Goal: Information Seeking & Learning: Learn about a topic

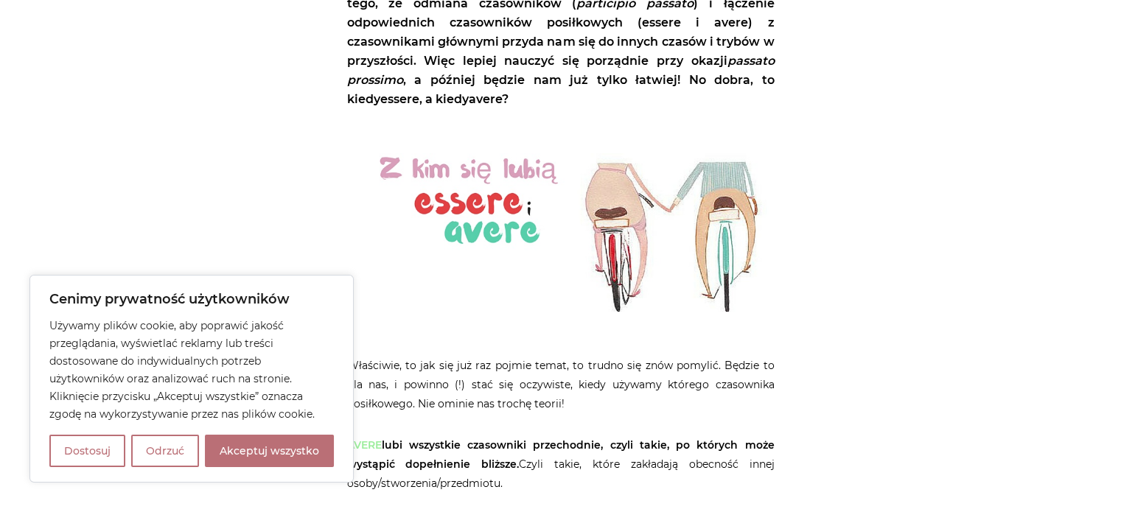
scroll to position [590, 0]
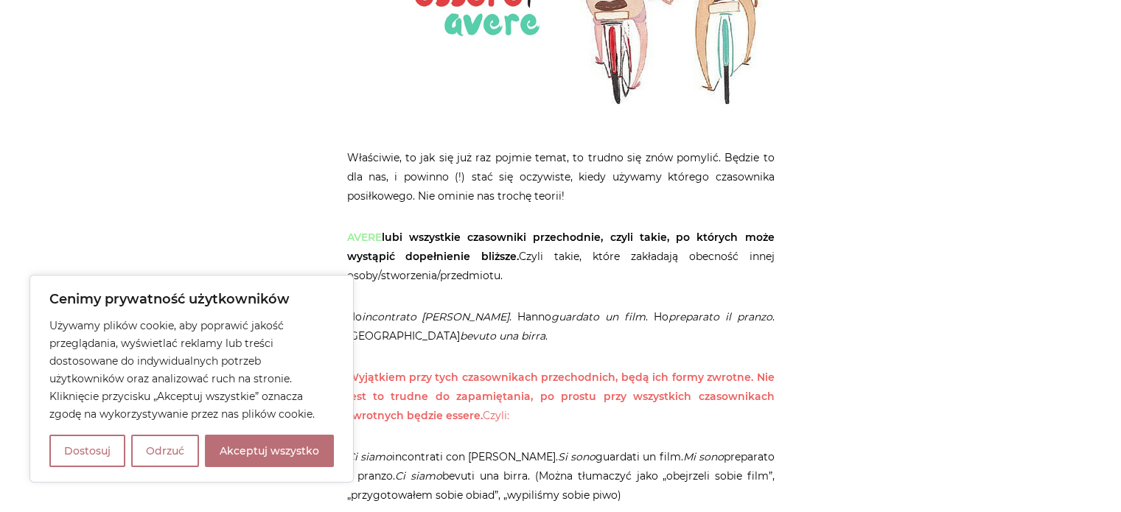
click at [164, 450] on button "Odrzuć" at bounding box center [165, 451] width 68 height 32
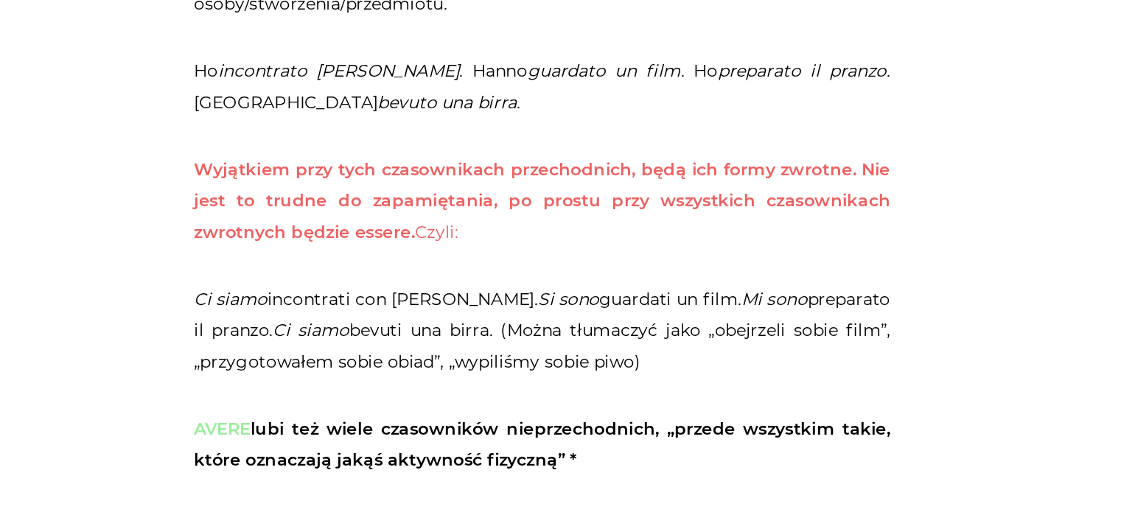
scroll to position [711, 0]
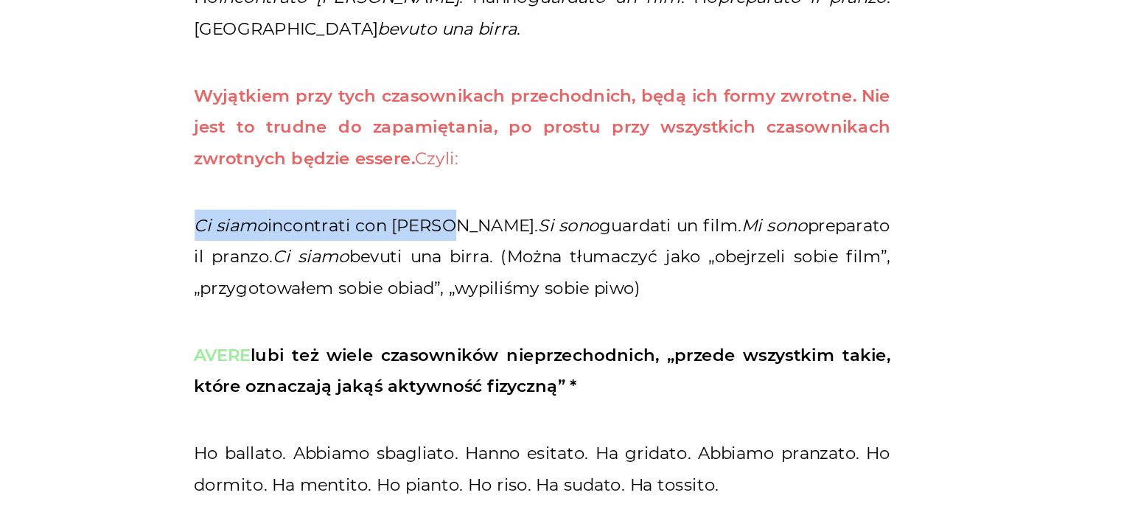
drag, startPoint x: 348, startPoint y: 337, endPoint x: 497, endPoint y: 338, distance: 148.9
click at [497, 338] on p "Ci siamo incontrati con [PERSON_NAME]. Si sono guardati un film. Mi sono prepar…" at bounding box center [561, 356] width 428 height 58
copy p "Ci siamo incontrati con [PERSON_NAME]"
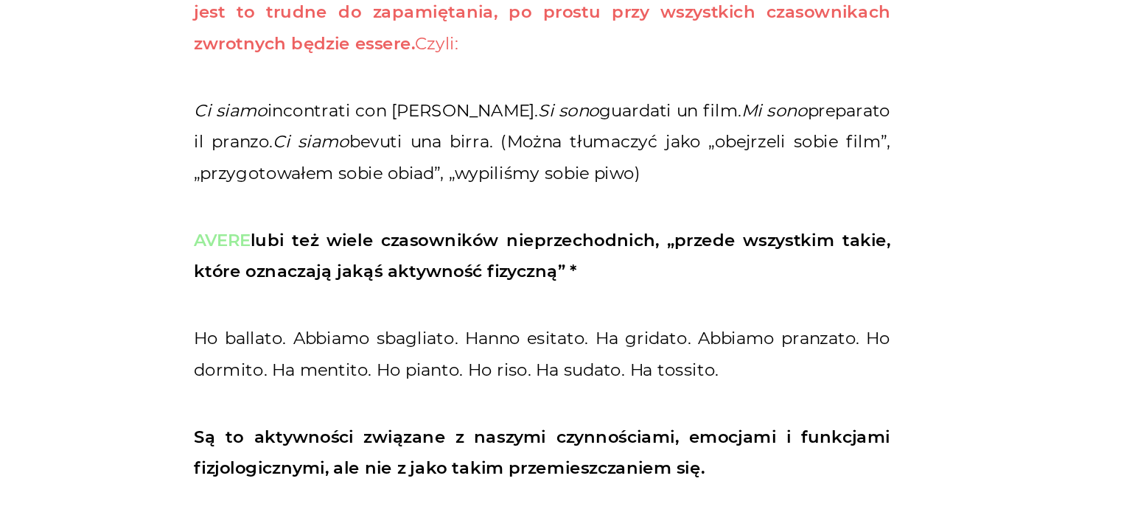
scroll to position [802, 0]
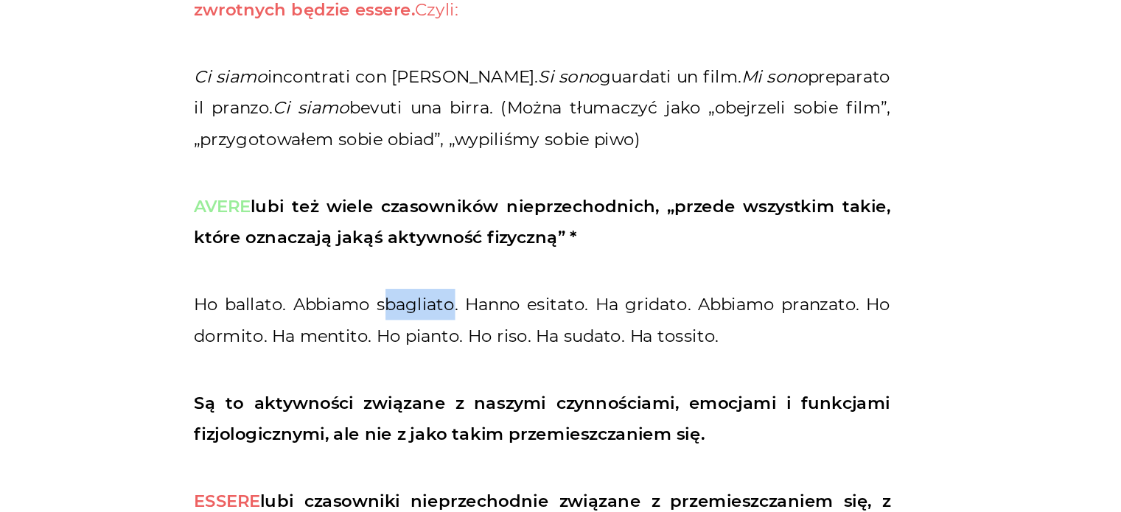
drag, startPoint x: 507, startPoint y: 383, endPoint x: 464, endPoint y: 391, distance: 43.7
click at [464, 391] on p "Ho ballato. Abbiamo sbagliato. Hanno esitato. Ha gridato. Abbiamo pranzato. Ho …" at bounding box center [561, 394] width 428 height 38
click at [460, 388] on p "Ho ballato. Abbiamo sbagliato. Hanno esitato. Ha gridato. Abbiamo pranzato. Ho …" at bounding box center [561, 394] width 428 height 38
click at [461, 386] on p "Ho ballato. Abbiamo sbagliato. Hanno esitato. Ha gridato. Abbiamo pranzato. Ho …" at bounding box center [561, 394] width 428 height 38
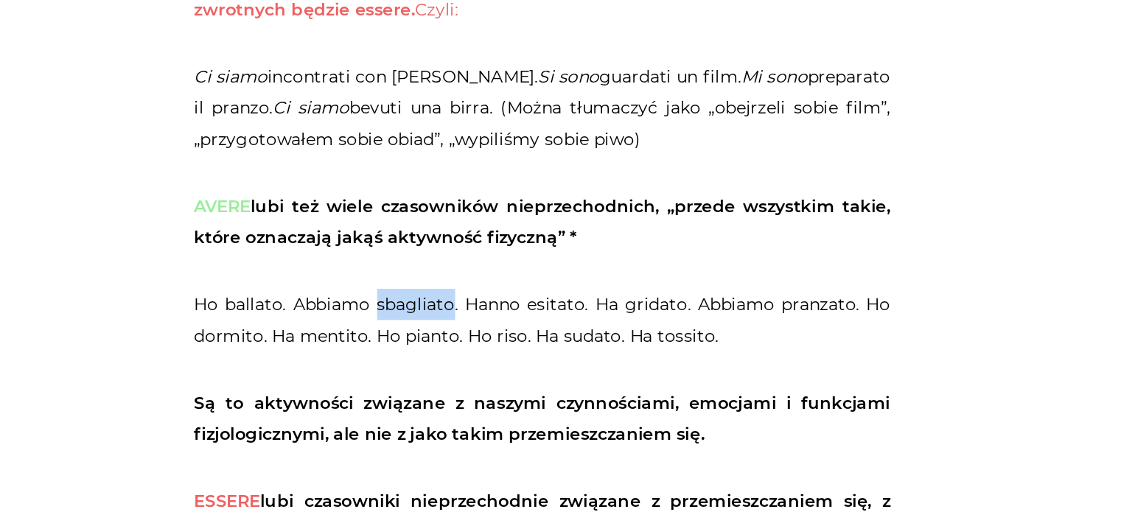
copy p "sbagliato"
click at [420, 380] on p "Ho ballato. Abbiamo sbagliato. Hanno esitato. Ha gridato. Abbiamo pranzato. Ho …" at bounding box center [561, 394] width 428 height 38
drag, startPoint x: 408, startPoint y: 384, endPoint x: 504, endPoint y: 379, distance: 96.0
click at [504, 379] on p "Ho ballato. Abbiamo sbagliato. Hanno esitato. Ha gridato. Abbiamo pranzato. Ho …" at bounding box center [561, 394] width 428 height 38
copy p "Abbiamo sbagliato"
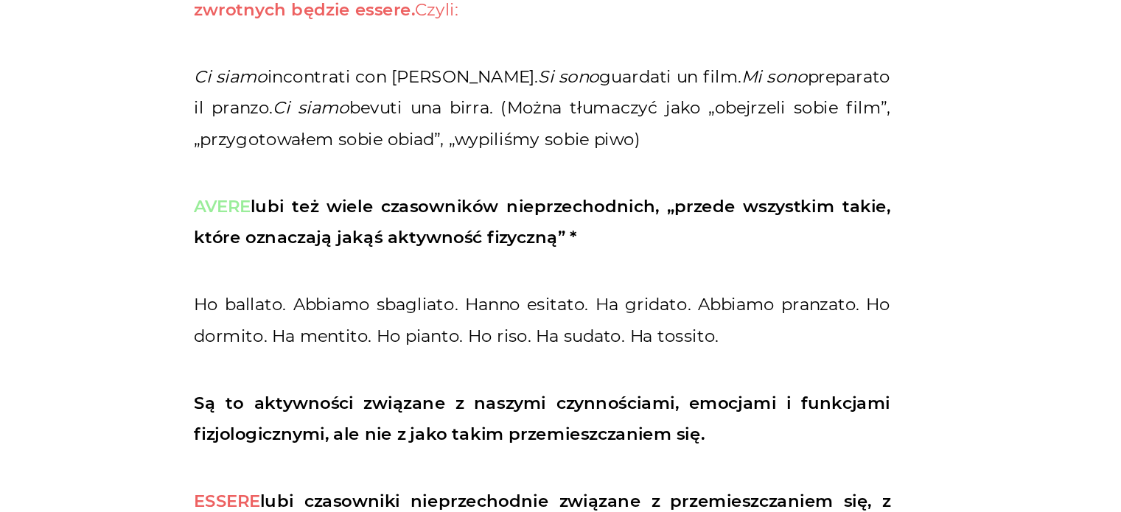
drag, startPoint x: 633, startPoint y: 440, endPoint x: 589, endPoint y: 404, distance: 57.1
click at [633, 439] on strong "Są to aktywności związane z naszymi czynnościami, emocjami i funkcjami fizjolog…" at bounding box center [561, 455] width 428 height 32
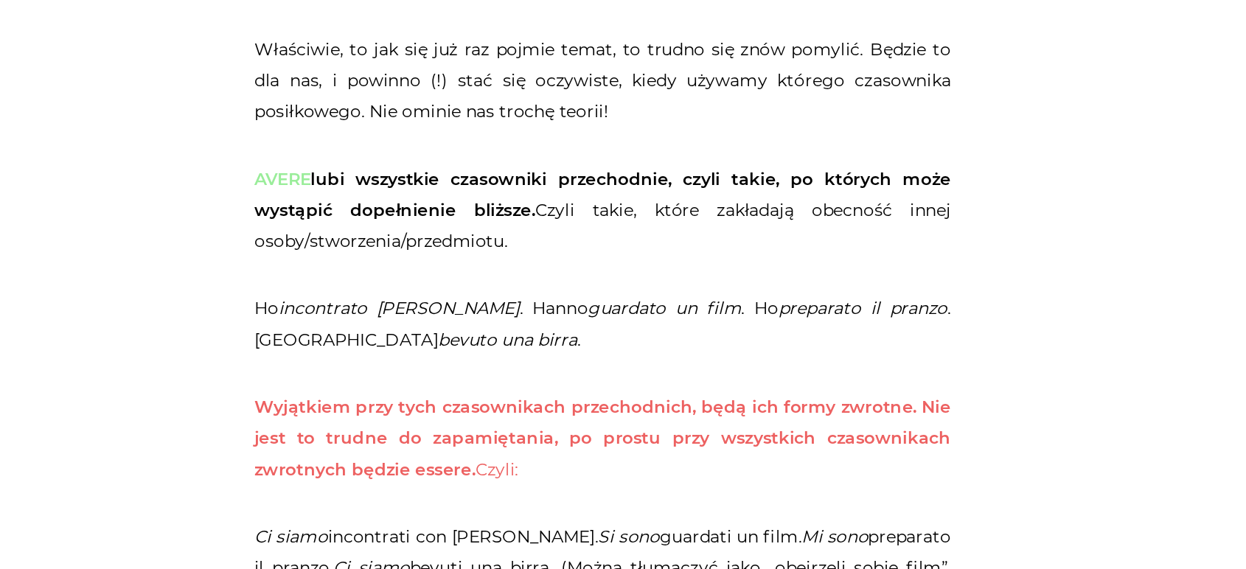
scroll to position [572, 0]
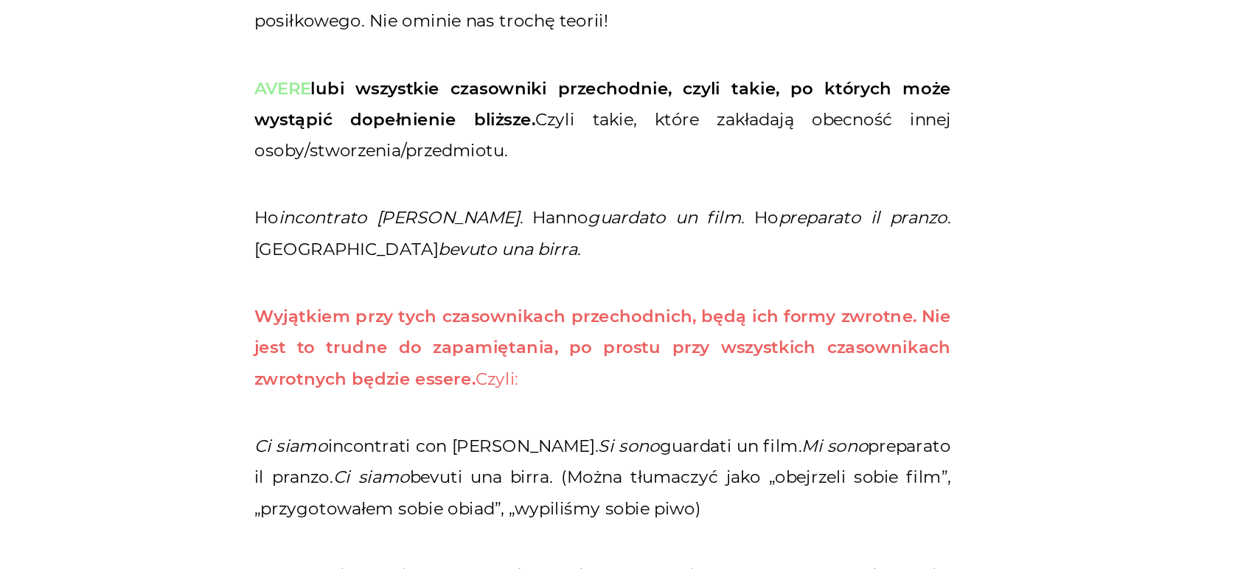
click at [470, 271] on strong "AVERE lubi wszystkie czasowniki przechodnie, czyli takie, po których może wystą…" at bounding box center [623, 264] width 428 height 32
click at [468, 271] on strong "AVERE lubi wszystkie czasowniki przechodnie, czyli takie, po których może wystą…" at bounding box center [623, 264] width 428 height 32
click at [471, 274] on strong "AVERE lubi wszystkie czasowniki przechodnie, czyli takie, po których może wystą…" at bounding box center [623, 264] width 428 height 32
drag, startPoint x: 467, startPoint y: 271, endPoint x: 579, endPoint y: 281, distance: 111.8
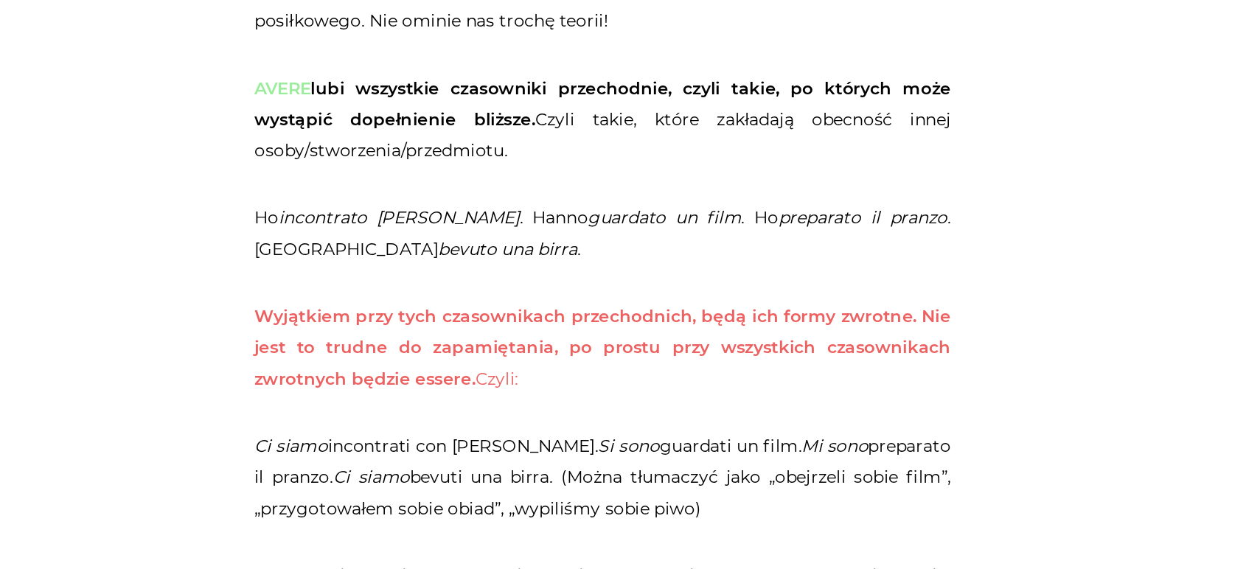
click at [579, 281] on p "AVERE lubi wszystkie czasowniki przechodnie, czyli takie, po których może wystą…" at bounding box center [623, 274] width 428 height 58
copy strong "dopełnienie bliższe."
click at [614, 338] on em "guardato un film" at bounding box center [661, 334] width 94 height 13
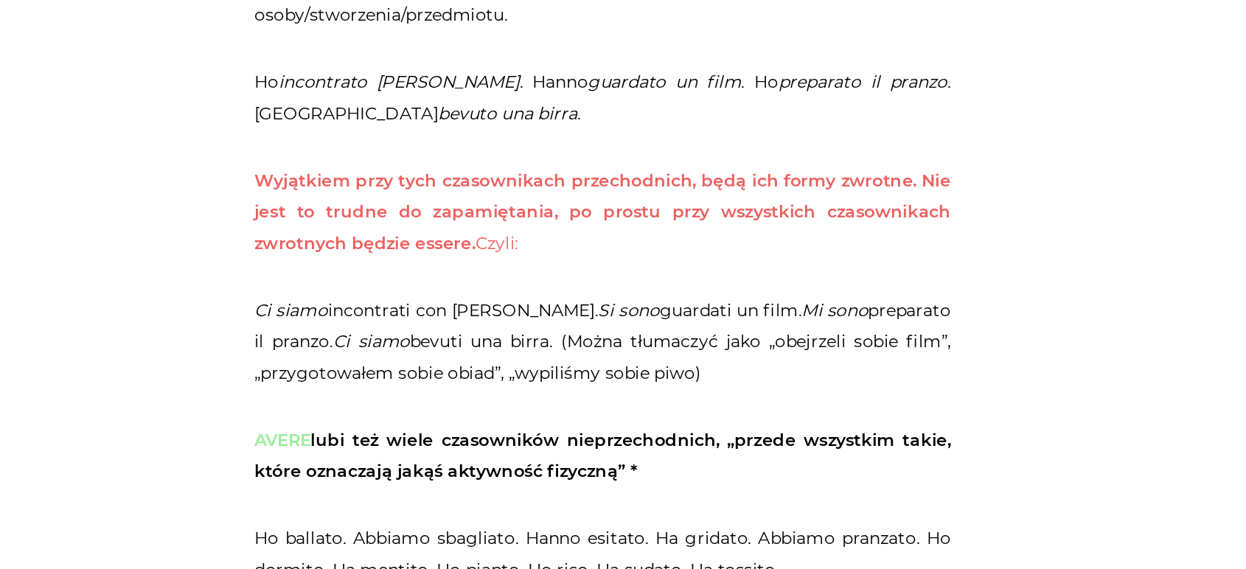
scroll to position [654, 0]
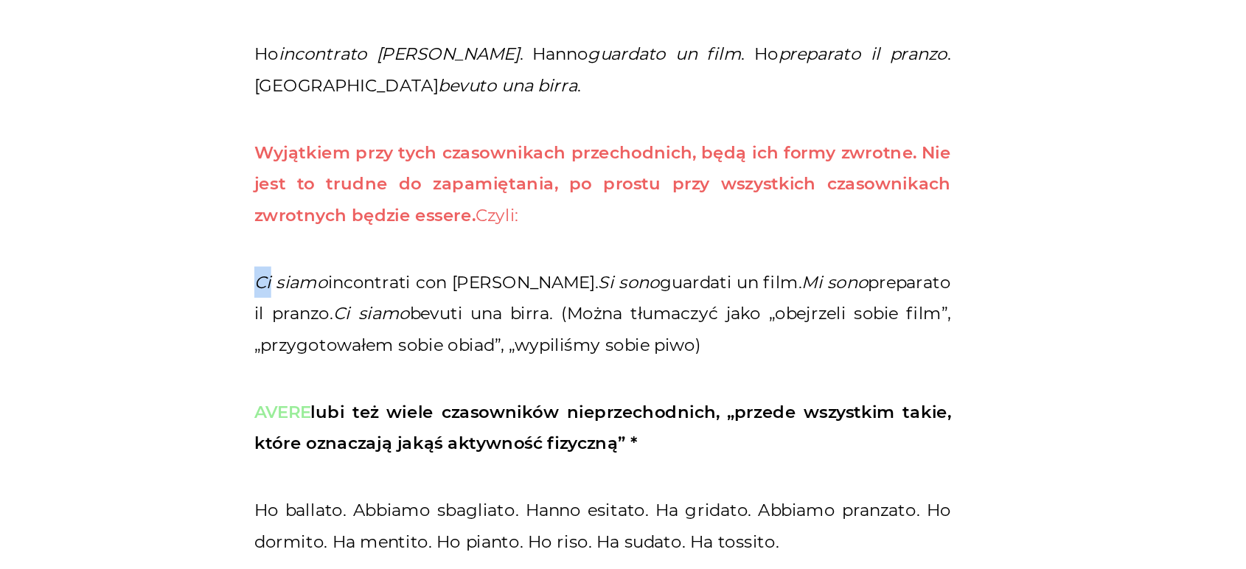
drag, startPoint x: 419, startPoint y: 395, endPoint x: 410, endPoint y: 394, distance: 9.7
click at [410, 394] on em "Ci siamo" at bounding box center [431, 392] width 45 height 13
drag, startPoint x: 548, startPoint y: 388, endPoint x: 562, endPoint y: 414, distance: 30.4
click at [548, 388] on p "Ci siamo incontrati con [PERSON_NAME]. Si sono guardati un film. Mi sono prepar…" at bounding box center [623, 412] width 428 height 58
click at [620, 387] on em "Si sono" at bounding box center [639, 392] width 38 height 13
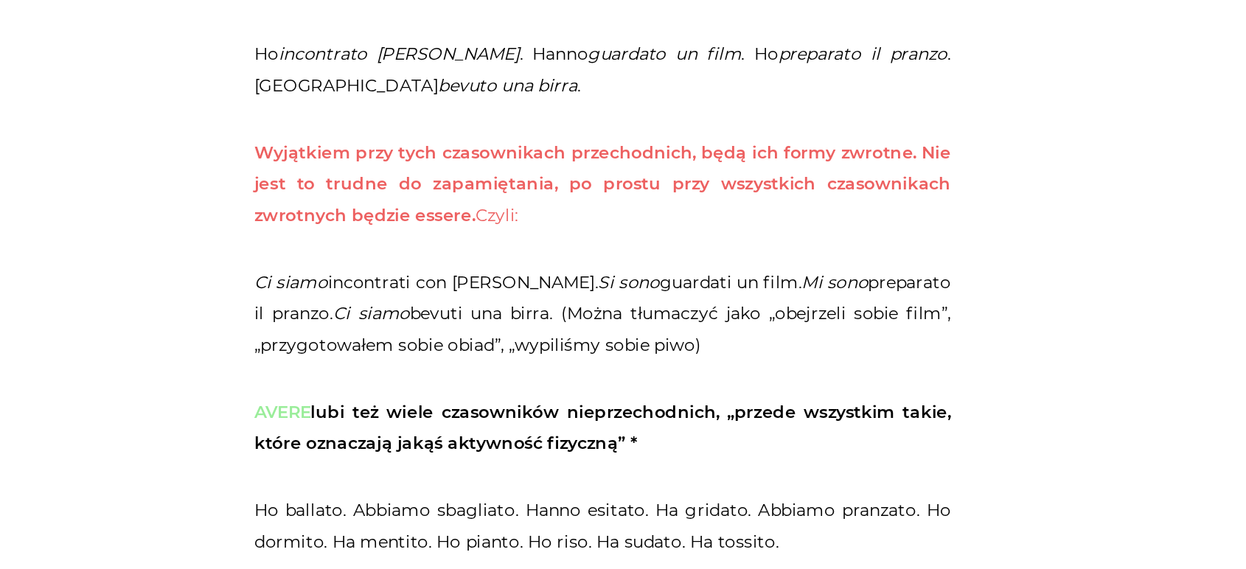
click at [620, 392] on em "Si sono" at bounding box center [639, 392] width 38 height 13
drag, startPoint x: 576, startPoint y: 389, endPoint x: 562, endPoint y: 388, distance: 13.4
click at [562, 388] on p "Ci siamo incontrati con [PERSON_NAME]. Si sono guardati un film. Mi sono prepar…" at bounding box center [623, 412] width 428 height 58
click at [620, 396] on em "Si sono" at bounding box center [639, 392] width 38 height 13
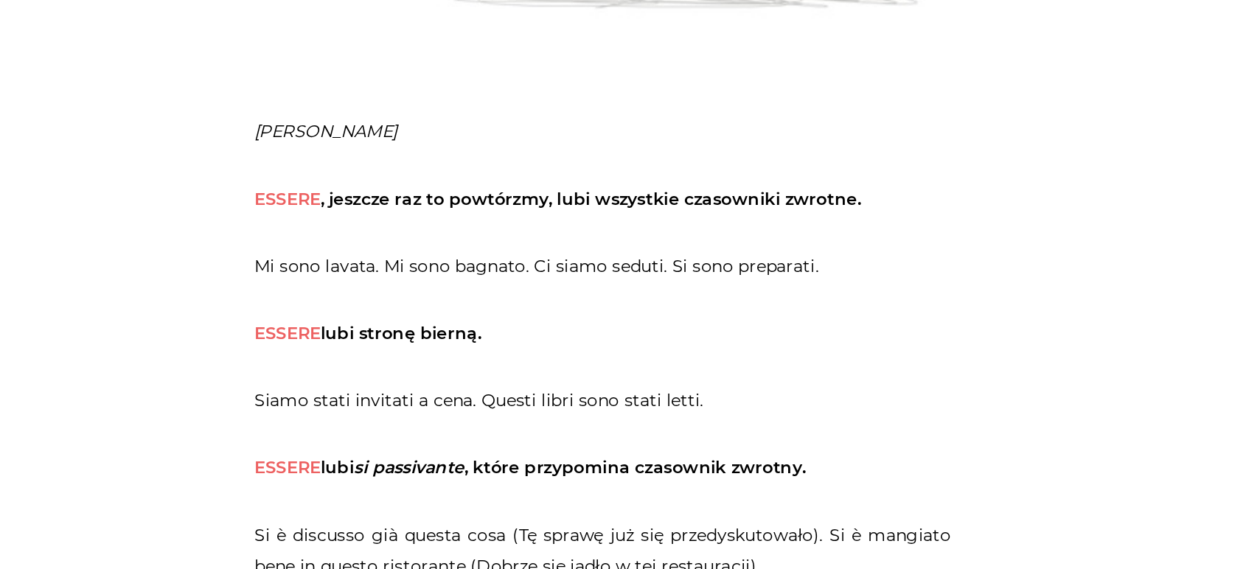
scroll to position [2263, 0]
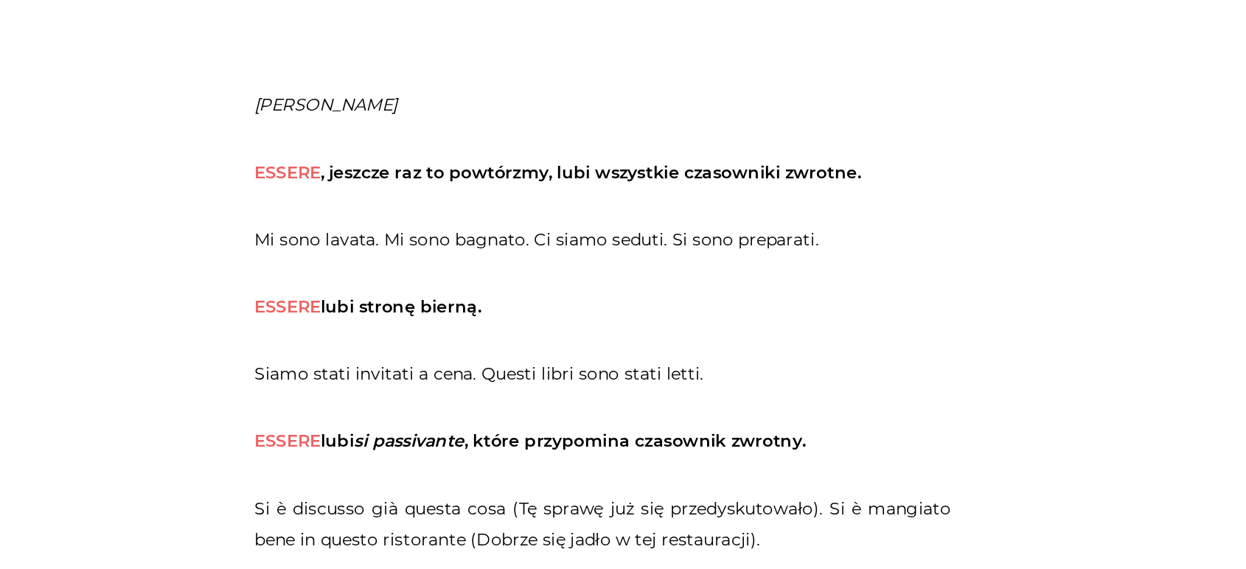
click at [635, 369] on p "Mi sono lavata. Mi sono bagnato. Ci siamo seduti. Si sono preparati." at bounding box center [623, 366] width 428 height 19
click at [635, 368] on p "Mi sono lavata. Mi sono bagnato. Ci siamo seduti. Si sono preparati." at bounding box center [623, 366] width 428 height 19
copy p "seduti"
click at [733, 444] on p "Siamo stati invitati a cena. Questi libri sono stati letti." at bounding box center [623, 448] width 428 height 19
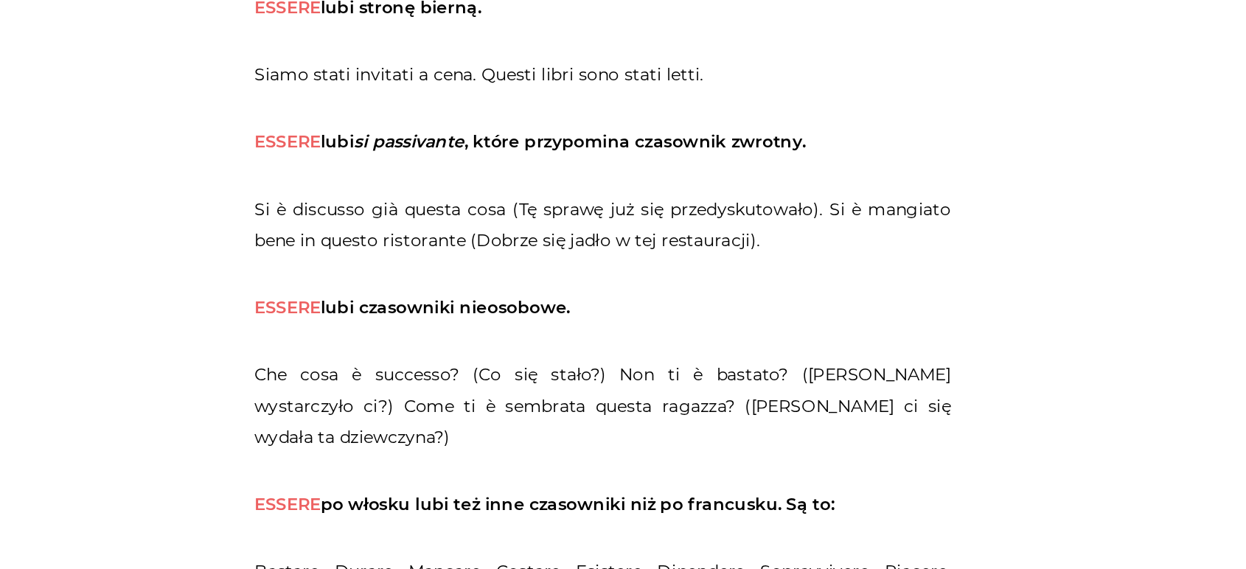
scroll to position [2464, 0]
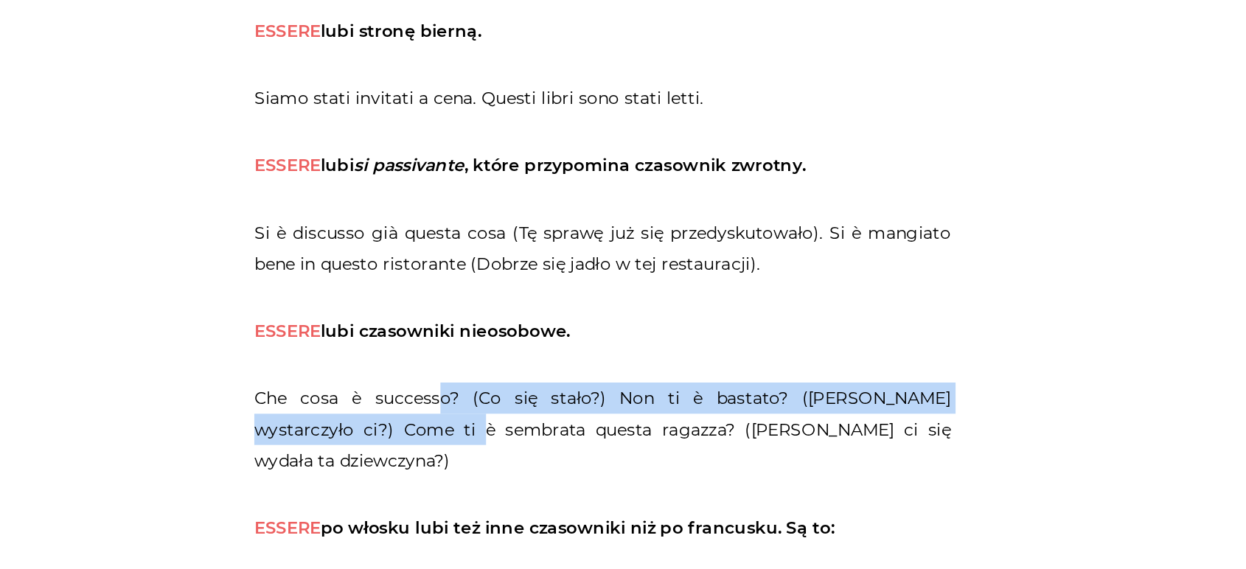
drag, startPoint x: 508, startPoint y: 432, endPoint x: 472, endPoint y: 397, distance: 50.1
click at [471, 396] on article "Strona główna / Blog / Gramatyka / O essere i avere i ich stosunkach z innymi O…" at bounding box center [623, 392] width 428 height 5354
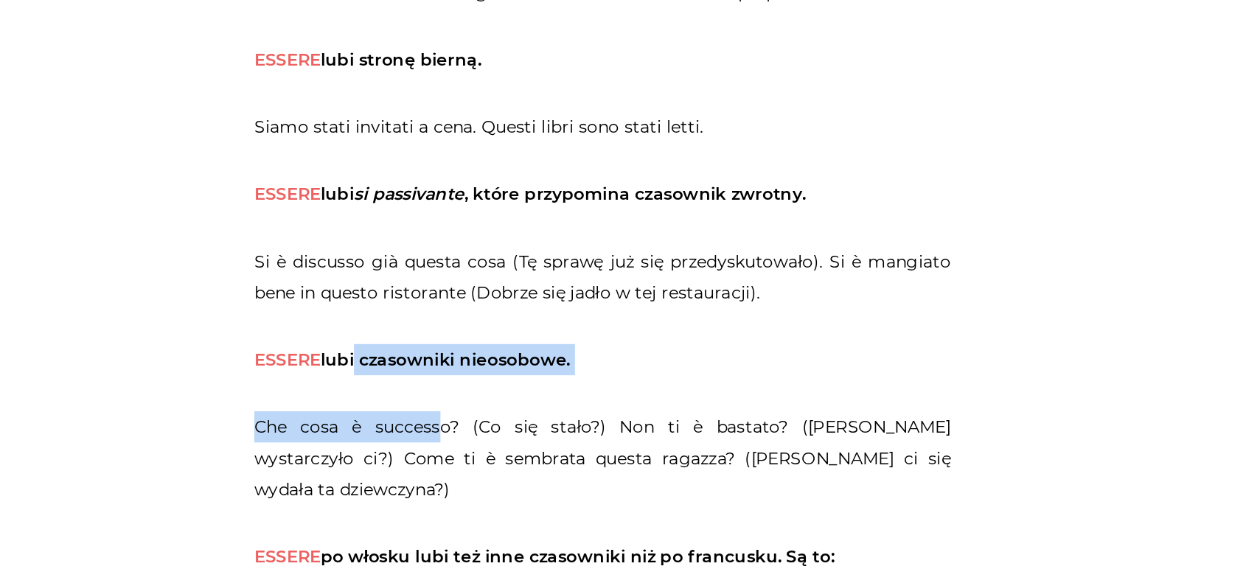
click at [502, 424] on article "Strona główna / Blog / Gramatyka / O essere i avere i ich stosunkach z innymi O…" at bounding box center [623, 392] width 428 height 5354
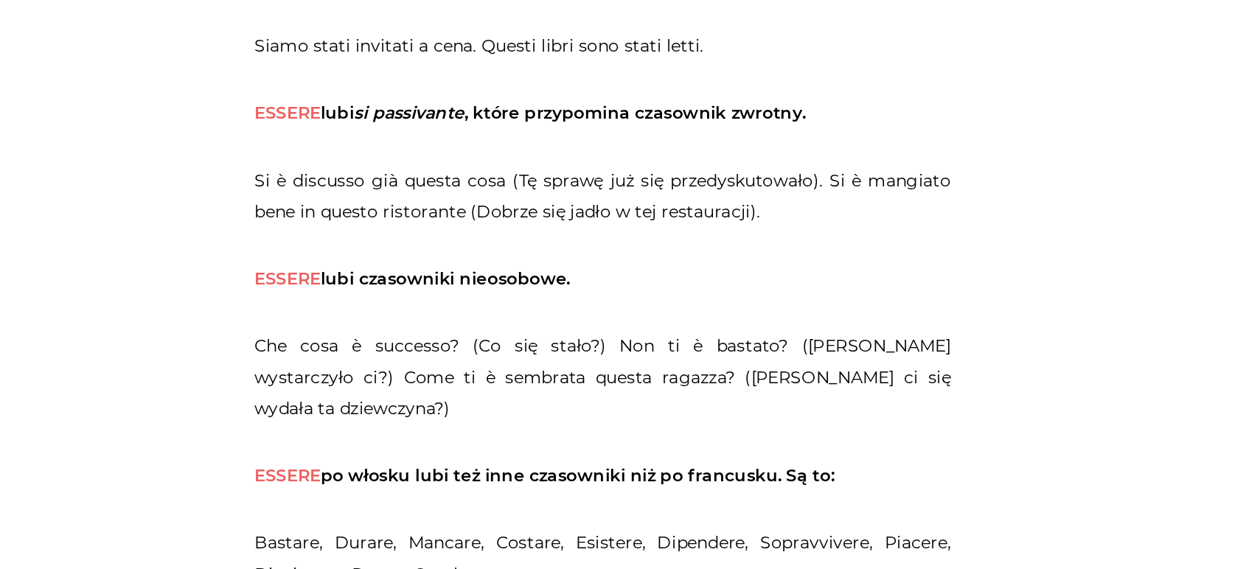
click at [525, 427] on p "Che cosa è successo? (Co się stało?) Non ti è bastato? ([PERSON_NAME] wystarczy…" at bounding box center [623, 451] width 428 height 58
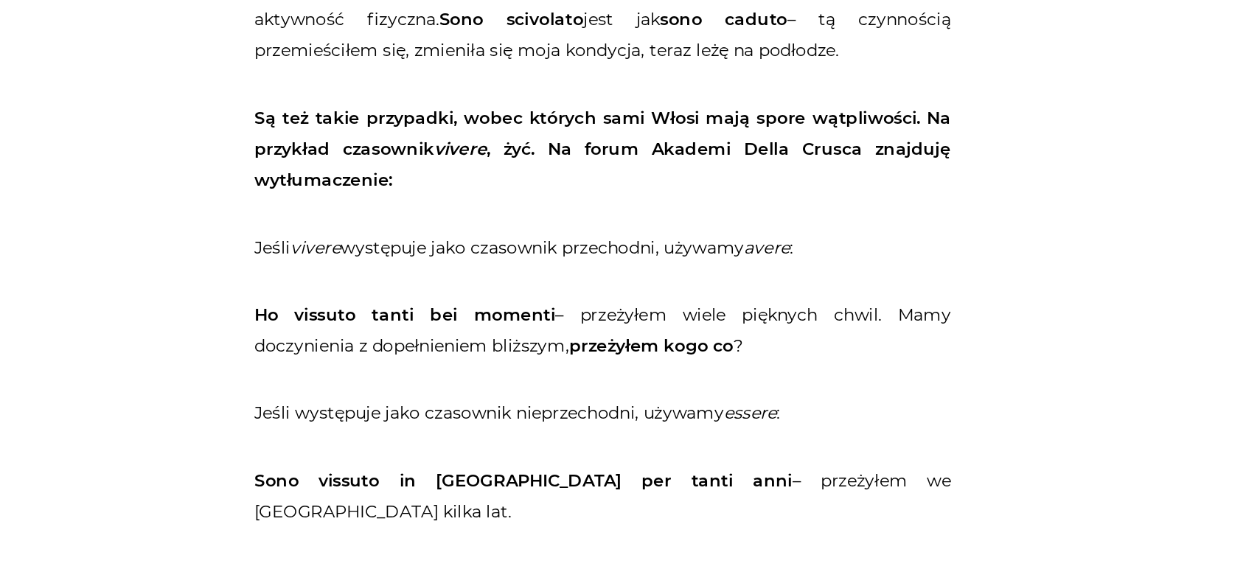
scroll to position [3974, 0]
